Goal: Task Accomplishment & Management: Manage account settings

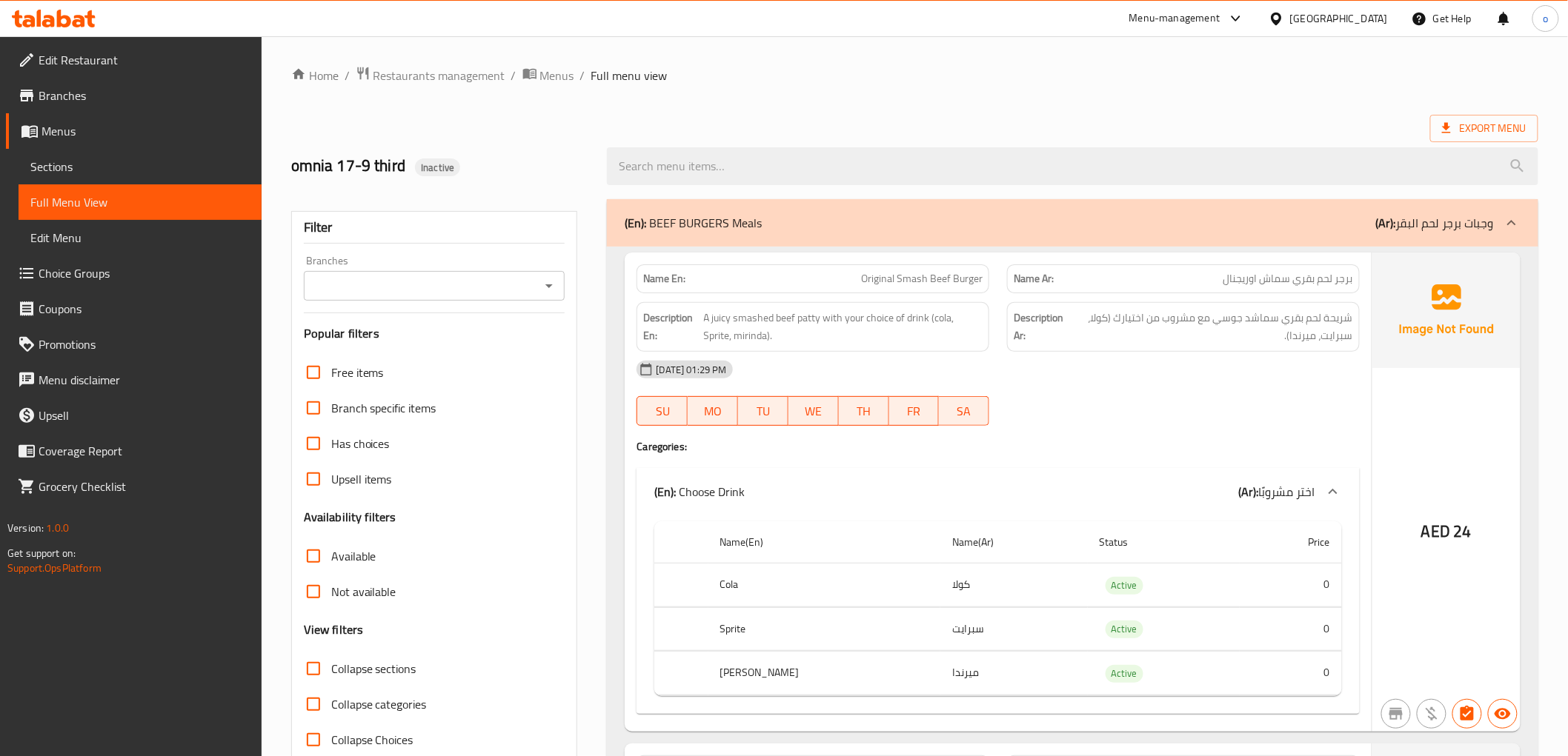
click at [87, 202] on span "Full Menu View" at bounding box center [140, 202] width 220 height 18
click at [148, 55] on span "Edit Restaurant" at bounding box center [145, 61] width 211 height 18
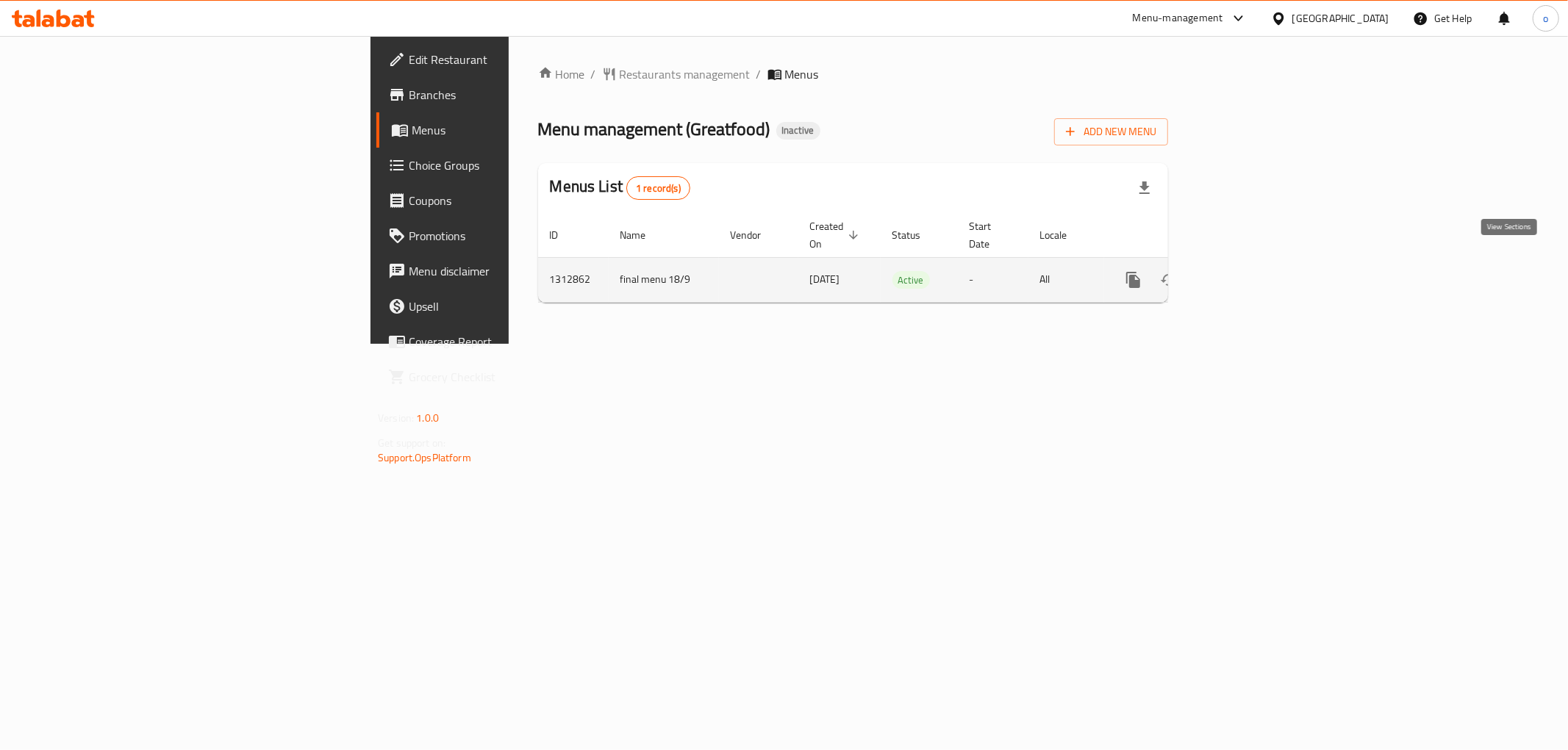
click at [1257, 263] on link "enhanced table" at bounding box center [1239, 280] width 35 height 35
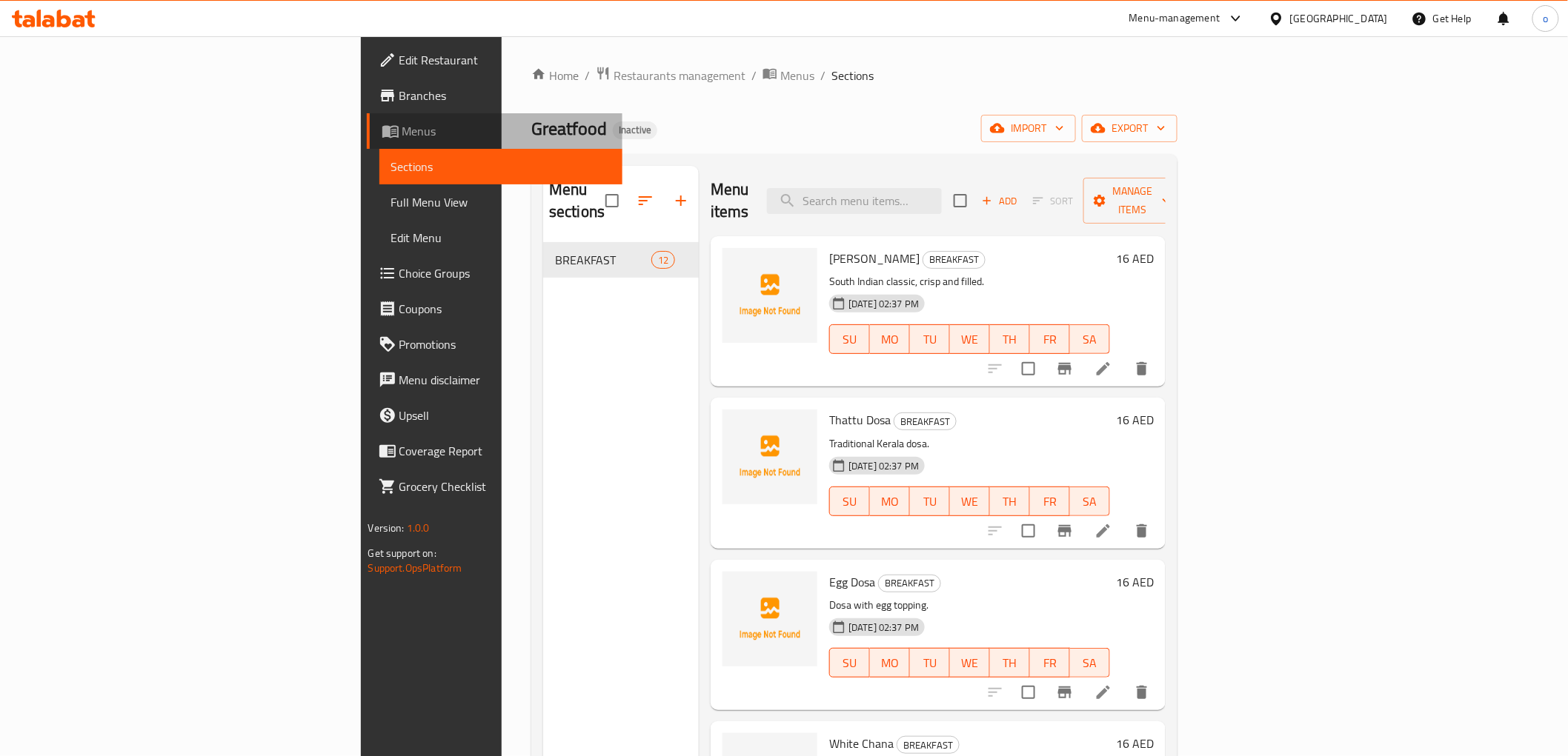
click at [402, 127] on span "Menus" at bounding box center [506, 131] width 208 height 18
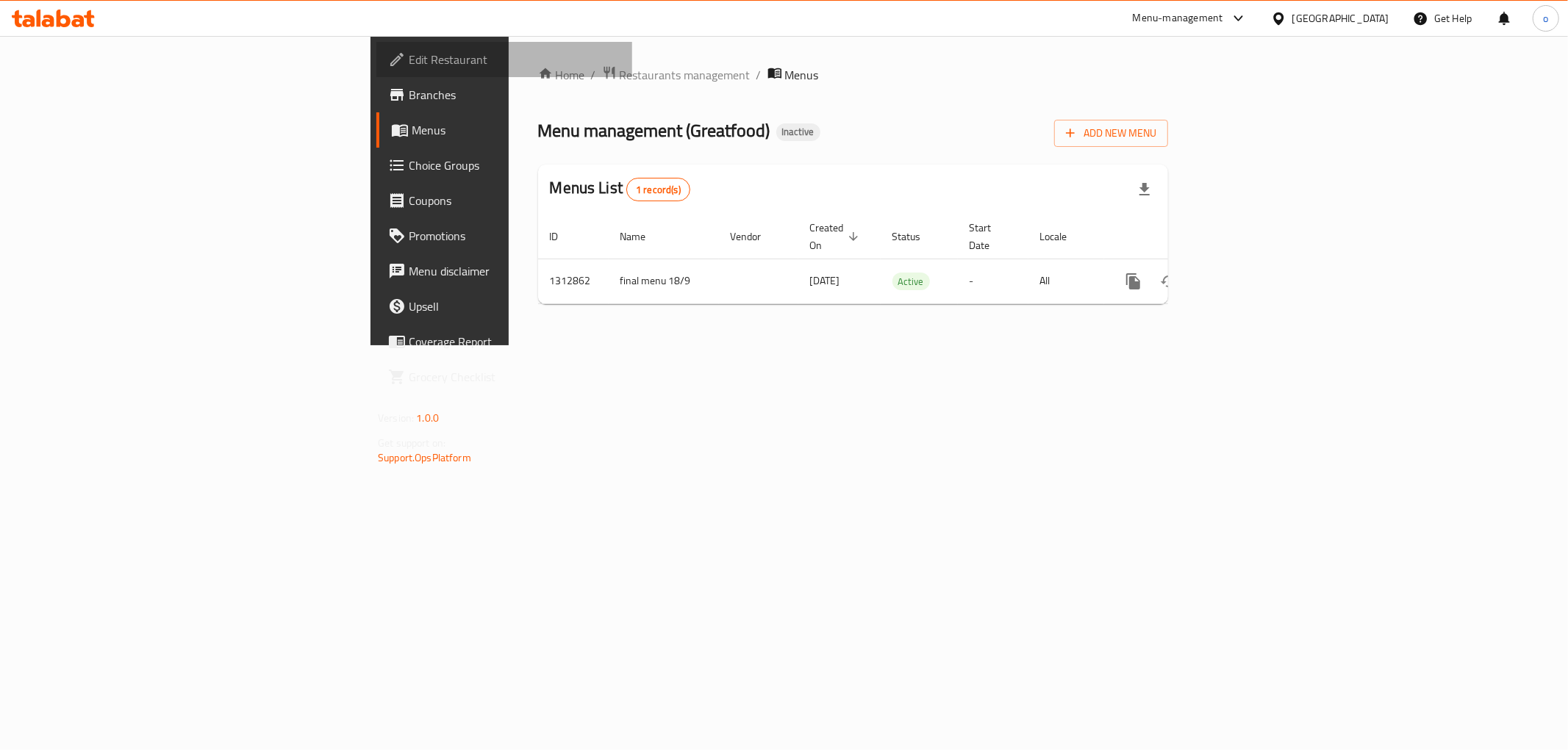
click at [409, 54] on span "Edit Restaurant" at bounding box center [515, 60] width 212 height 18
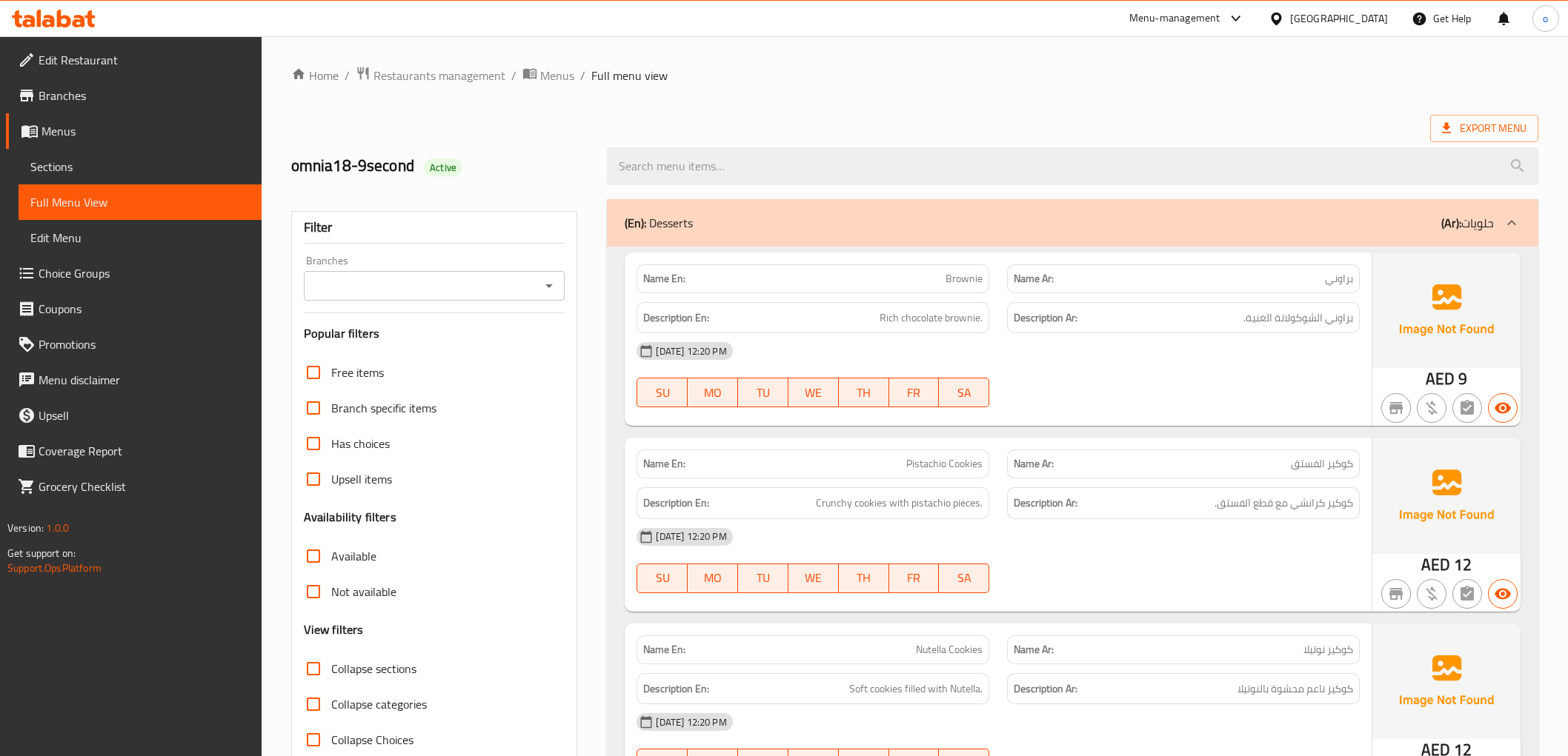
scroll to position [1316, 0]
